Goal: Information Seeking & Learning: Learn about a topic

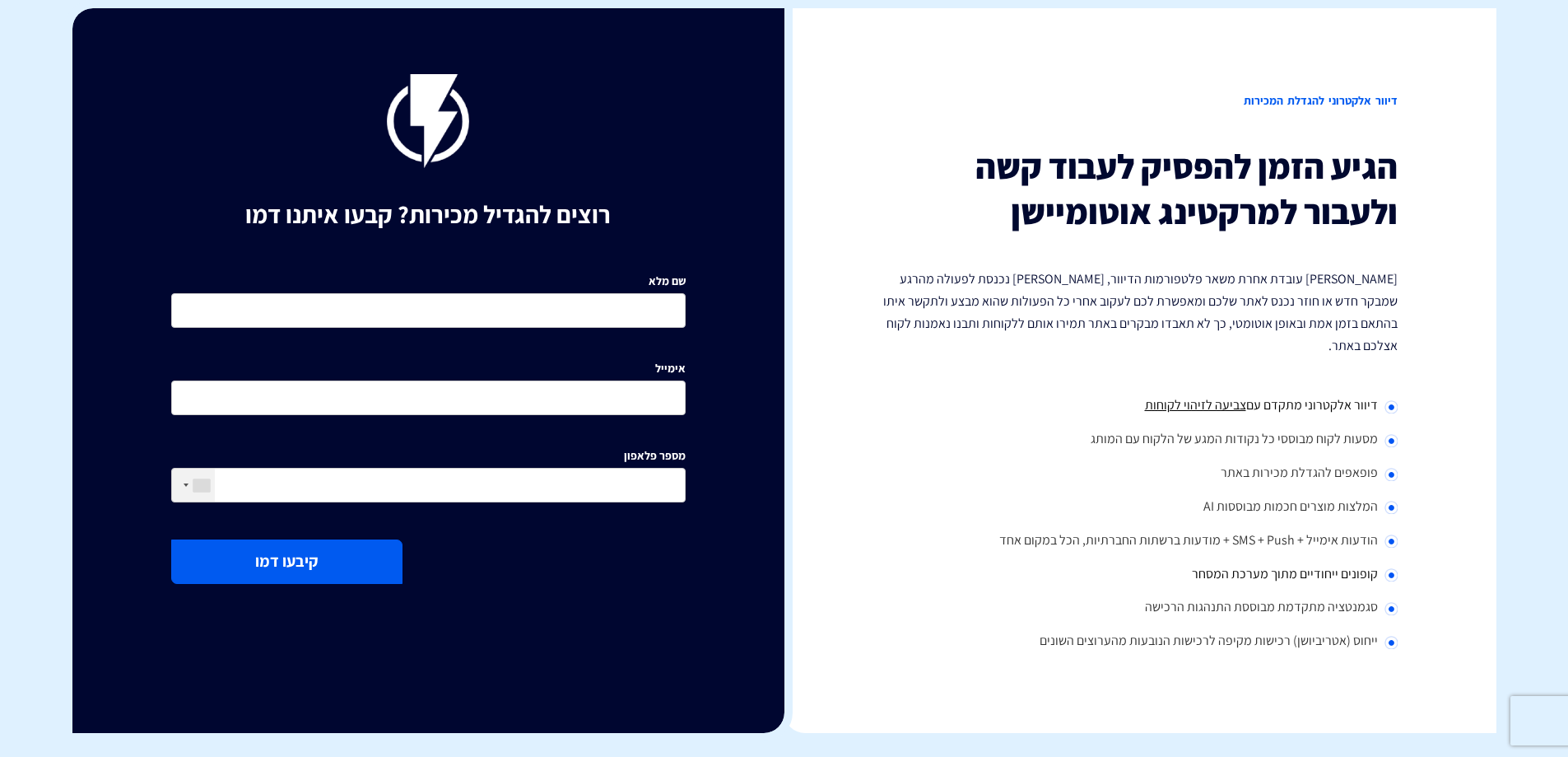
click at [1339, 347] on div "הגיע הזמן להפסיק לעבוד קשה ולעבור למרקטינג אוטומיישן [PERSON_NAME] עובדת אחרת מ…" at bounding box center [1140, 401] width 514 height 515
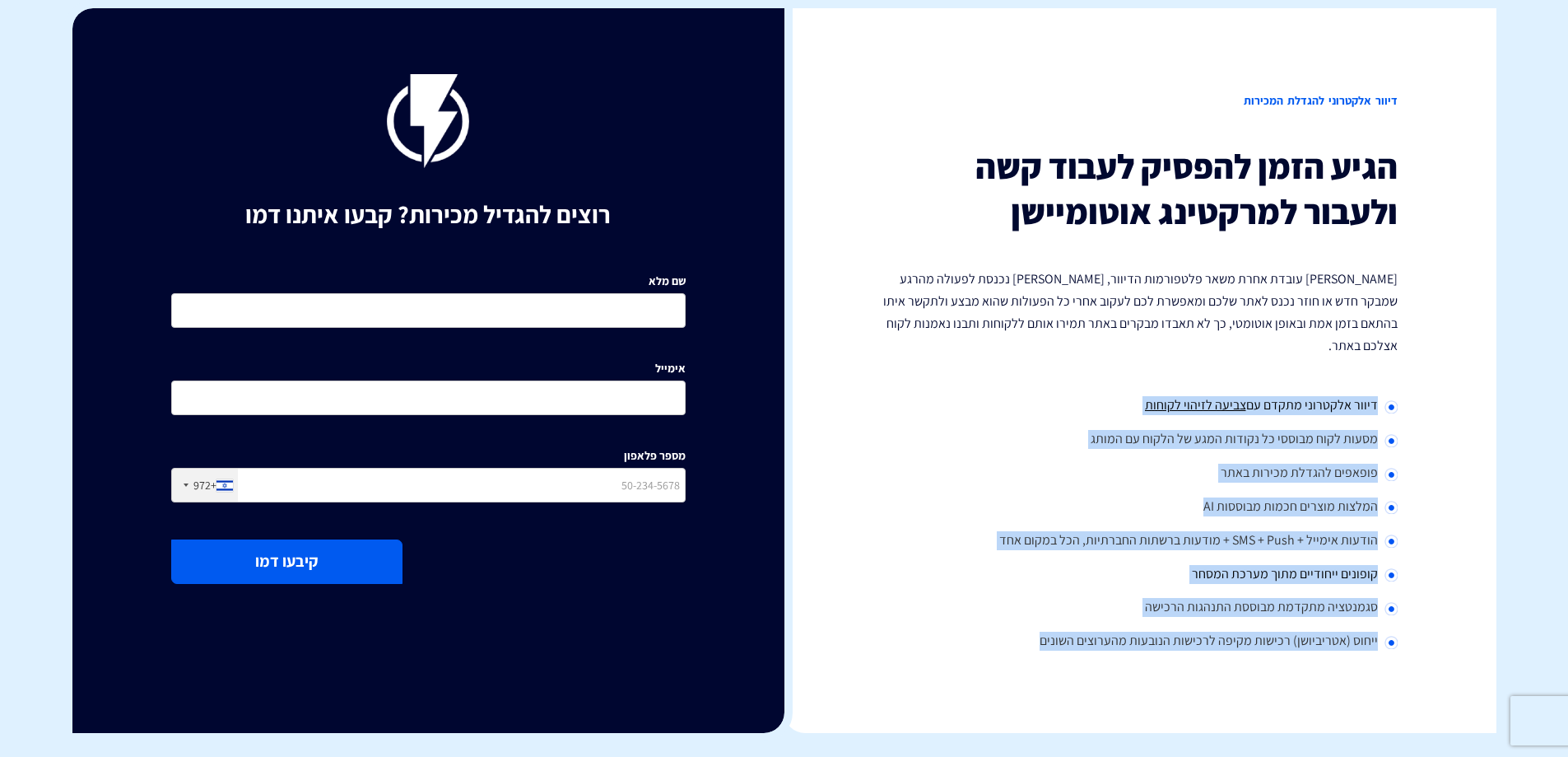
drag, startPoint x: 1298, startPoint y: 410, endPoint x: 1032, endPoint y: 612, distance: 334.0
click at [1032, 612] on div "דיוור אלקטרוני להגדלת המכירות הגיע הזמן להפסיק לעבוד קשה ולעבור למרקטינג אוטומי…" at bounding box center [1140, 371] width 712 height 725
click at [1032, 625] on li "ייחוס (אטריביושן) רכישות מקיפה לרכישות הנובעות מהערוצים השונים" at bounding box center [1140, 642] width 514 height 34
drag, startPoint x: 995, startPoint y: 626, endPoint x: 1404, endPoint y: 358, distance: 489.0
click at [1404, 358] on div "דיוור אלקטרוני להגדלת המכירות הגיע הזמן להפסיק לעבוד קשה ולעבור למרקטינג אוטומי…" at bounding box center [1140, 371] width 712 height 725
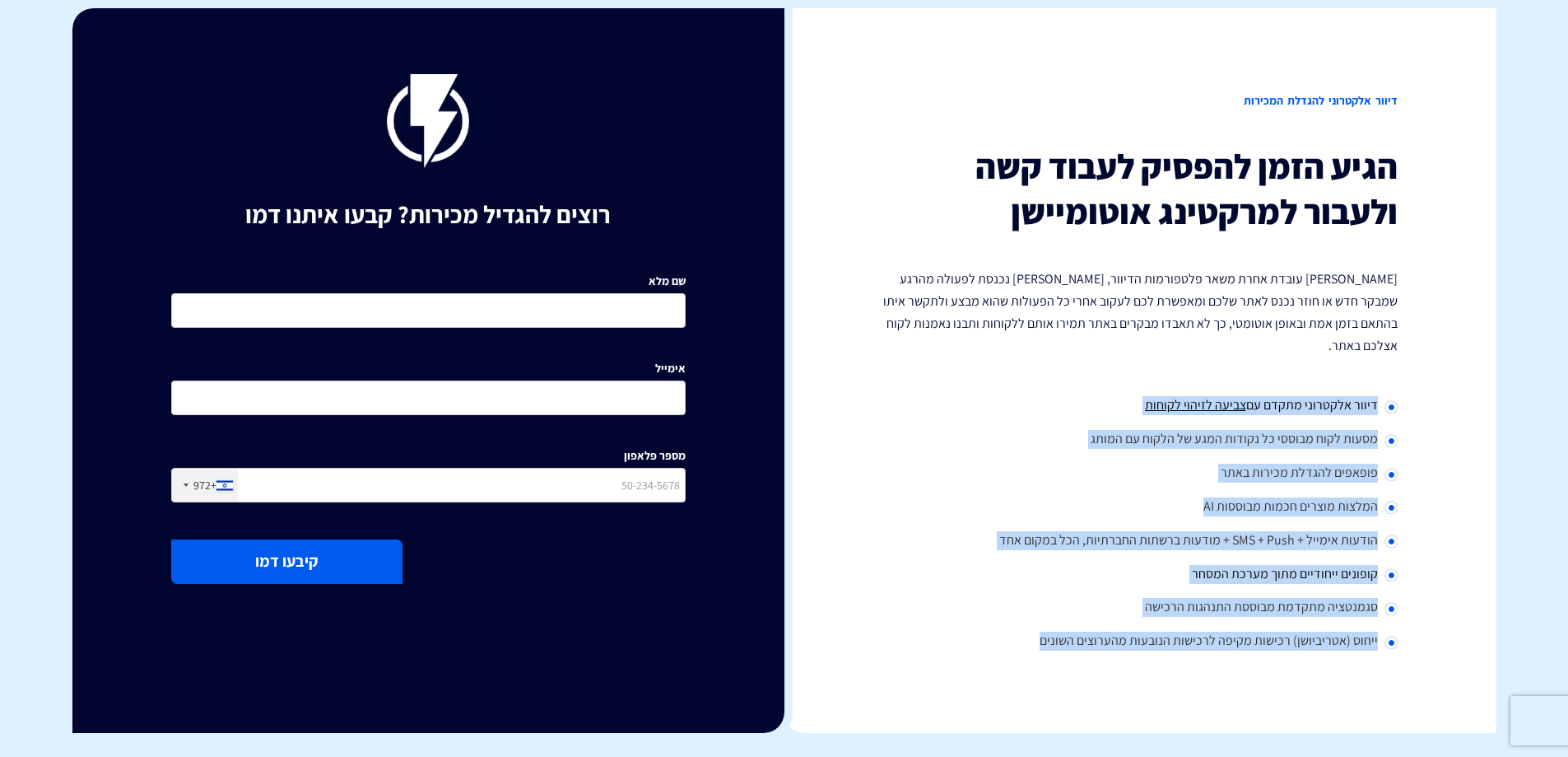
click at [1404, 358] on div "דיוור אלקטרוני להגדלת המכירות הגיע הזמן להפסיק לעבוד קשה ולעבור למרקטינג אוטומי…" at bounding box center [1140, 371] width 712 height 725
drag, startPoint x: 1404, startPoint y: 358, endPoint x: 987, endPoint y: 635, distance: 500.6
click at [987, 635] on div "דיוור אלקטרוני להגדלת המכירות הגיע הזמן להפסיק לעבוד קשה ולעבור למרקטינג אוטומי…" at bounding box center [1140, 371] width 712 height 725
click at [987, 635] on li "ייחוס (אטריביושן) רכישות מקיפה לרכישות הנובעות מהערוצים השונים" at bounding box center [1140, 642] width 514 height 34
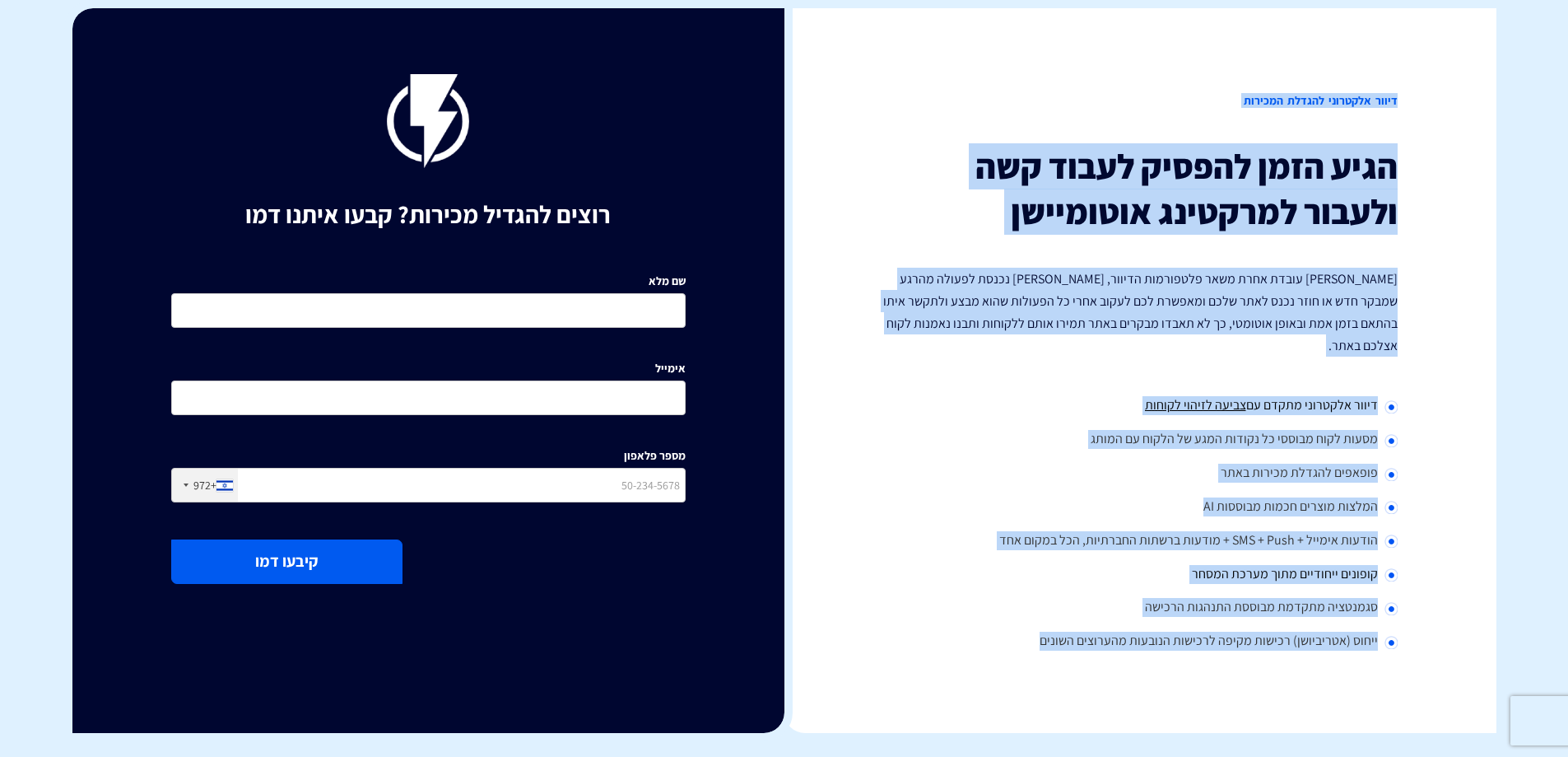
drag, startPoint x: 995, startPoint y: 631, endPoint x: 1427, endPoint y: 86, distance: 695.4
click at [1427, 86] on div "דיוור אלקטרוני להגדלת המכירות הגיע הזמן להפסיק לעבוד קשה ולעבור למרקטינג אוטומי…" at bounding box center [1140, 371] width 712 height 725
